Goal: Information Seeking & Learning: Learn about a topic

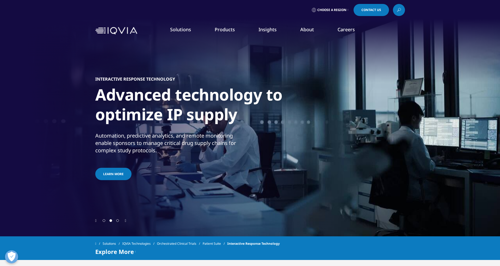
click at [120, 32] on img at bounding box center [116, 31] width 42 height 8
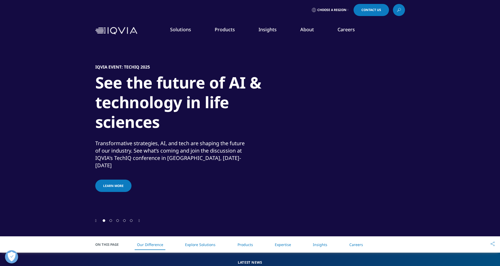
click at [347, 10] on link "Choose a Region" at bounding box center [330, 10] width 39 height 12
